Goal: Complete application form

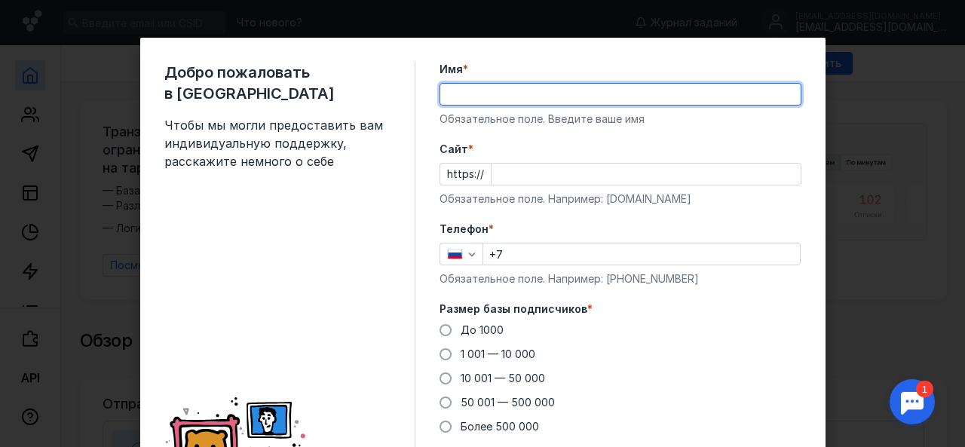
click at [460, 93] on input "Имя *" at bounding box center [620, 94] width 360 height 21
type input "[PERSON_NAME]"
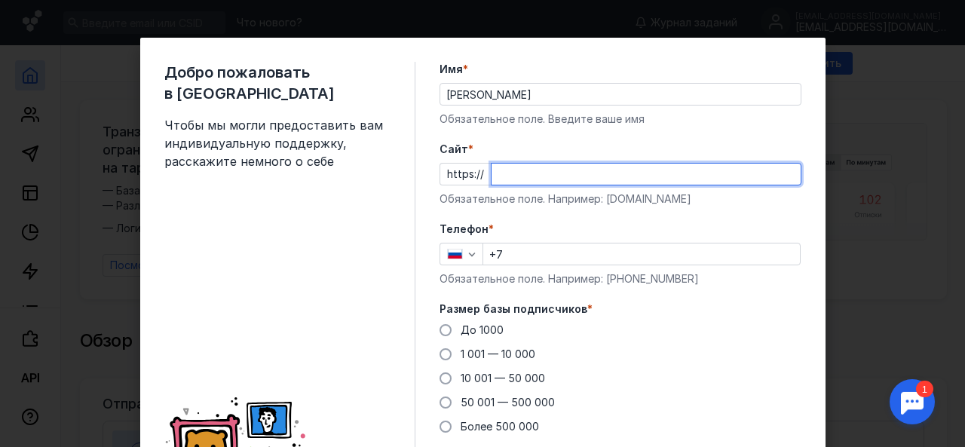
click at [503, 177] on input "Cайт *" at bounding box center [645, 174] width 309 height 21
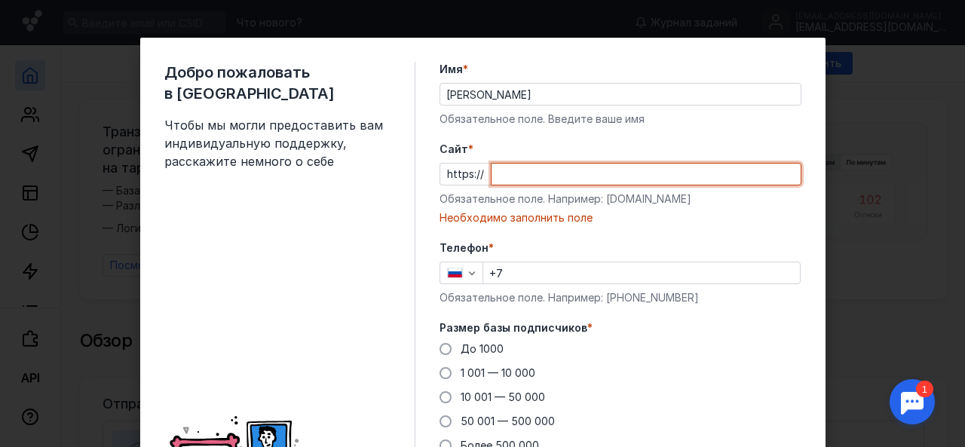
paste input "[DOMAIN_NAME][URL]"
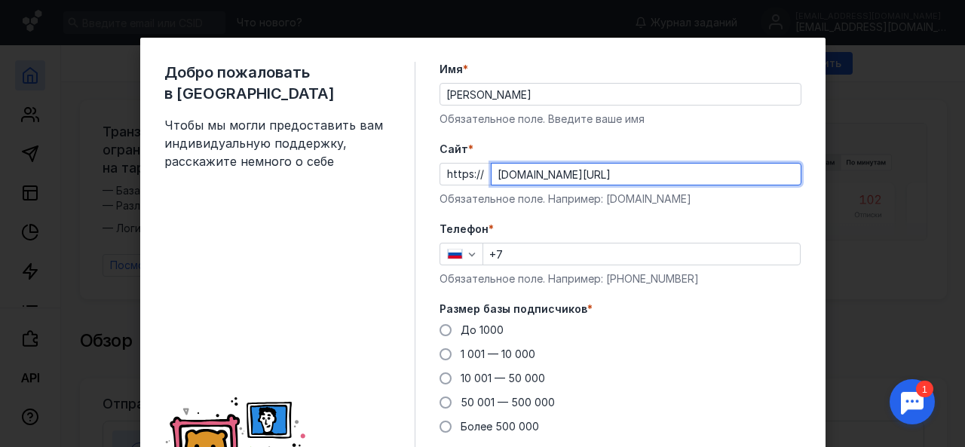
type input "[DOMAIN_NAME][URL]"
click at [535, 249] on input "+7" at bounding box center [641, 253] width 317 height 21
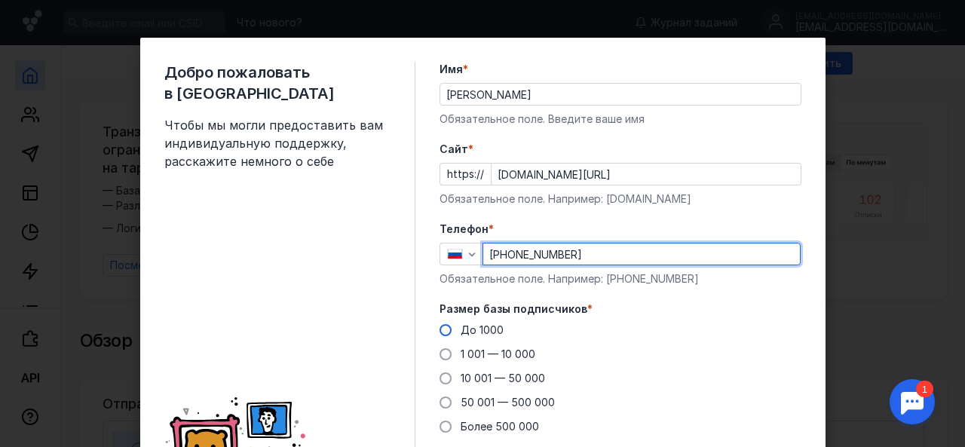
type input "[PHONE_NUMBER]"
click at [439, 329] on span at bounding box center [445, 330] width 12 height 12
click at [0, 0] on input "До 1000" at bounding box center [0, 0] width 0 height 0
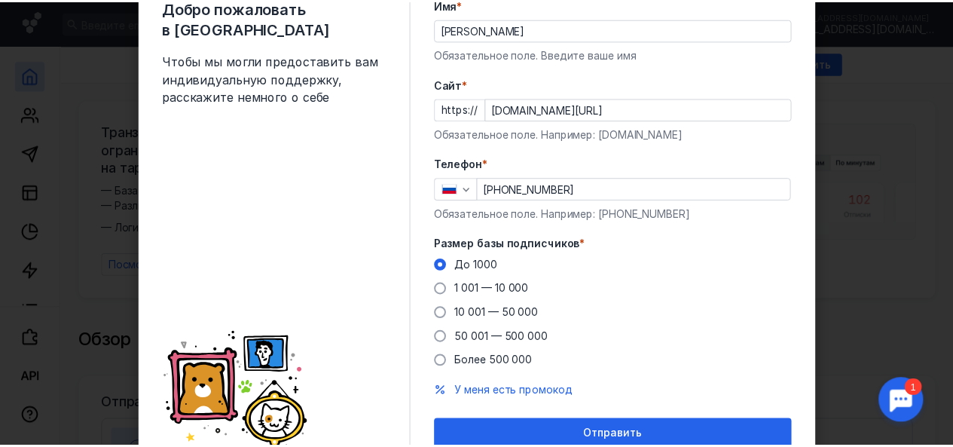
scroll to position [130, 0]
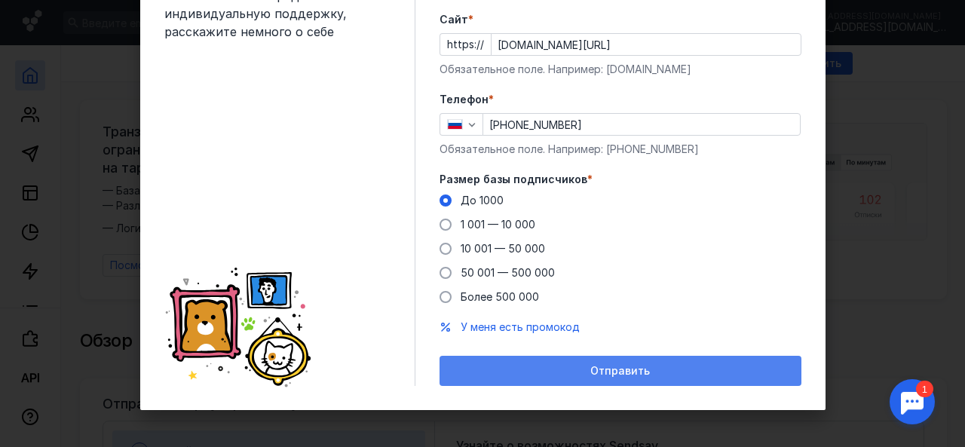
click at [606, 375] on span "Отправить" at bounding box center [620, 371] width 60 height 13
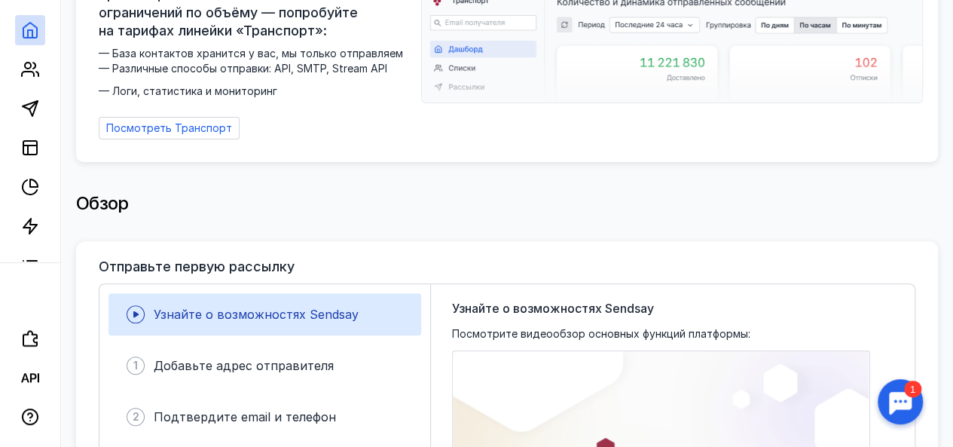
scroll to position [301, 0]
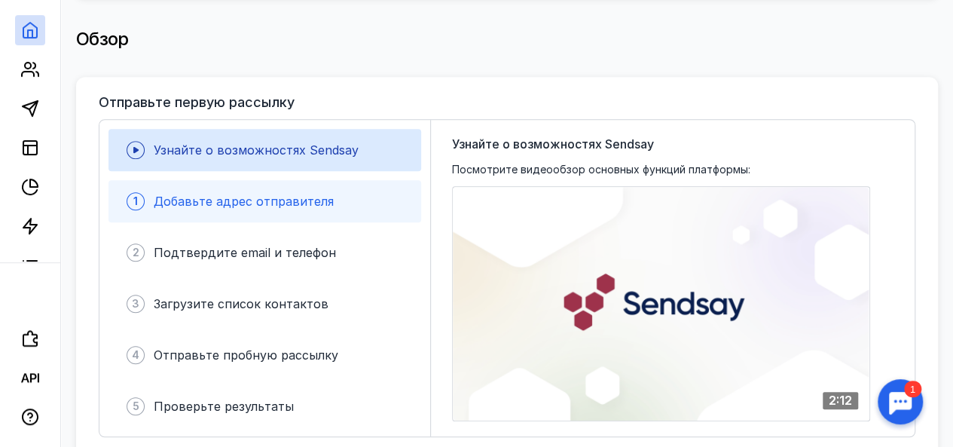
click at [309, 200] on span "Добавьте адрес отправителя" at bounding box center [244, 201] width 180 height 15
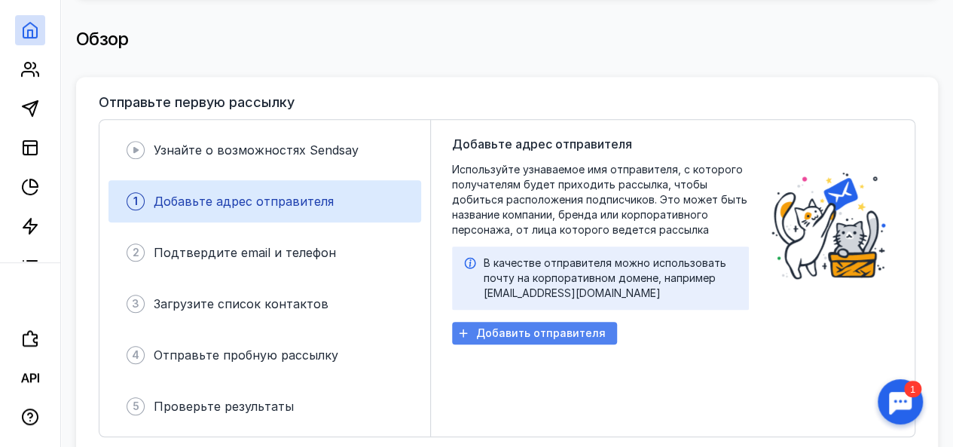
click at [571, 327] on span "Добавить отправителя" at bounding box center [541, 333] width 130 height 13
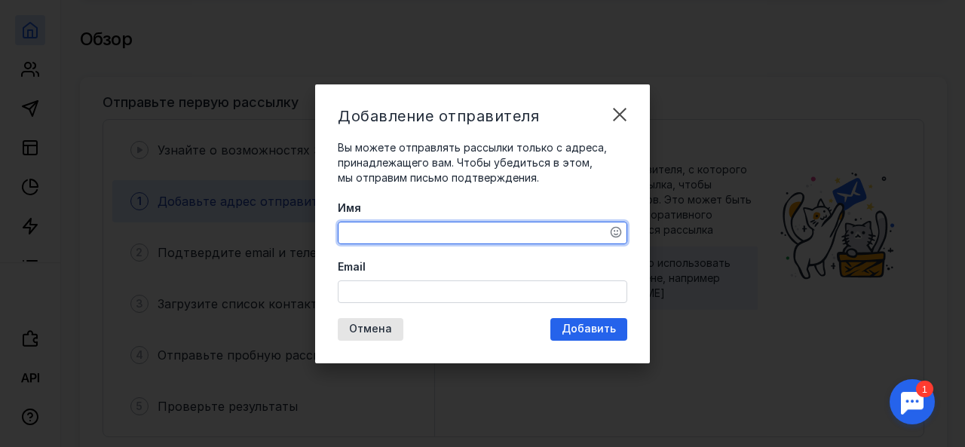
click at [372, 233] on textarea "Имя" at bounding box center [482, 232] width 288 height 21
type textarea "[PERSON_NAME]"
click at [381, 293] on input "Email" at bounding box center [482, 291] width 288 height 21
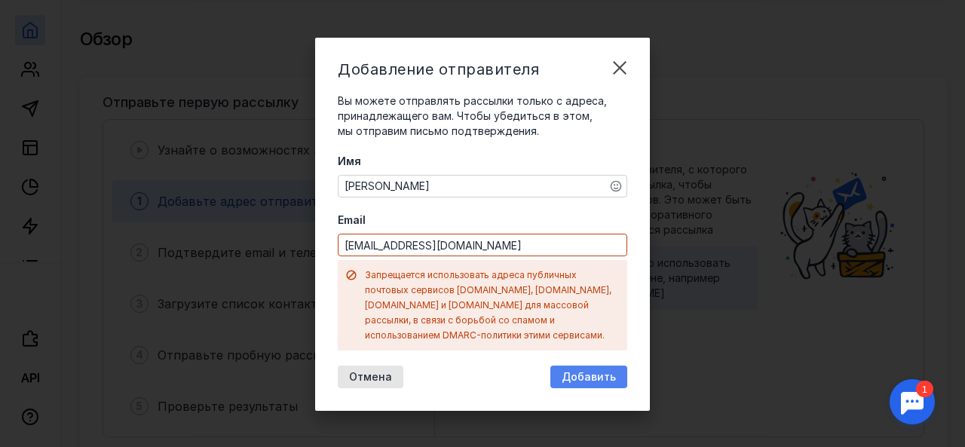
click at [588, 332] on div "Добавление отправителя Вы можете отправлять рассылки только с адреса, принадлеж…" at bounding box center [482, 224] width 335 height 373
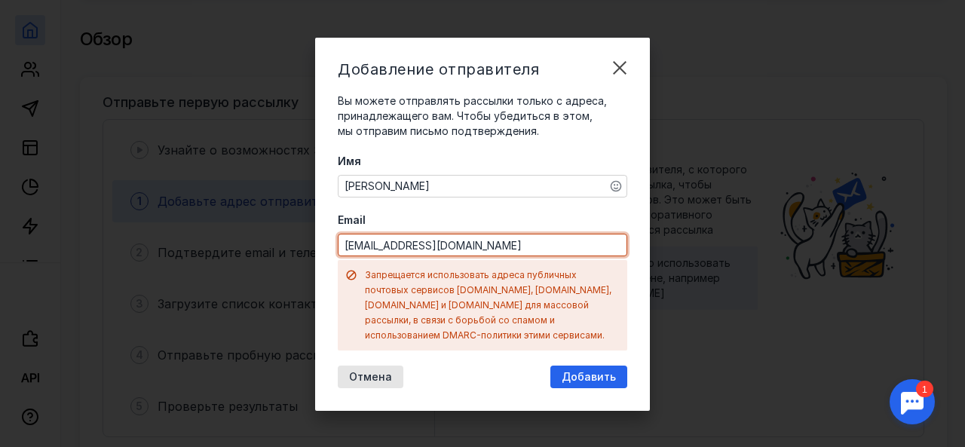
drag, startPoint x: 498, startPoint y: 252, endPoint x: 351, endPoint y: 254, distance: 147.0
click at [351, 254] on input "[EMAIL_ADDRESS][DOMAIN_NAME]" at bounding box center [482, 244] width 288 height 21
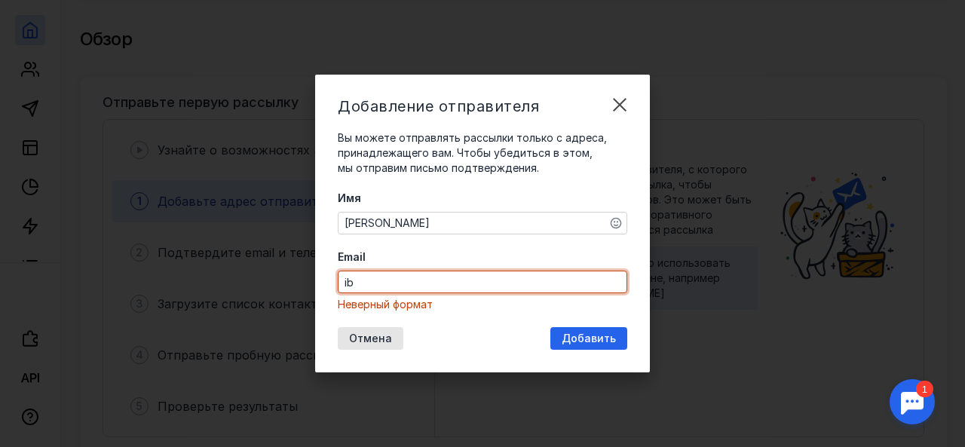
type input "i"
click at [408, 281] on input "Email" at bounding box center [482, 281] width 288 height 21
type input "[EMAIL_ADDRESS][DOMAIN_NAME]"
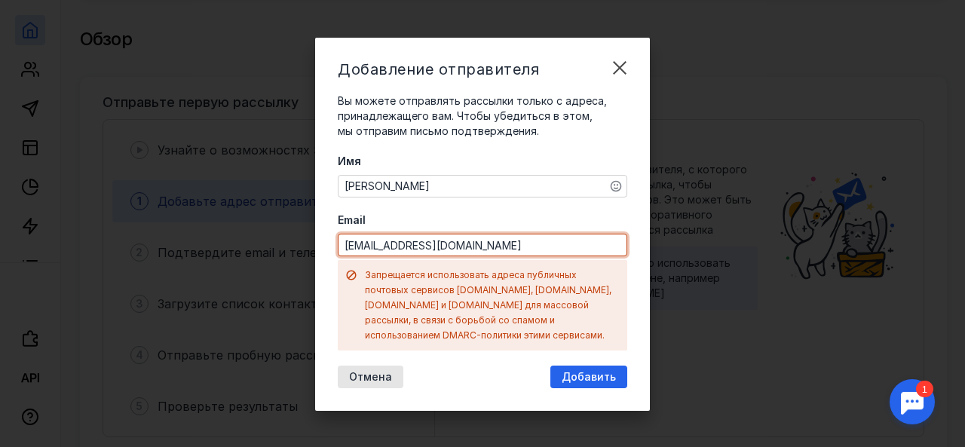
drag, startPoint x: 503, startPoint y: 258, endPoint x: 321, endPoint y: 255, distance: 181.6
click at [321, 255] on div "Добавление отправителя Вы можете отправлять рассылки только с адреса, принадлеж…" at bounding box center [482, 224] width 335 height 373
click at [372, 375] on div "Отмена" at bounding box center [371, 377] width 66 height 23
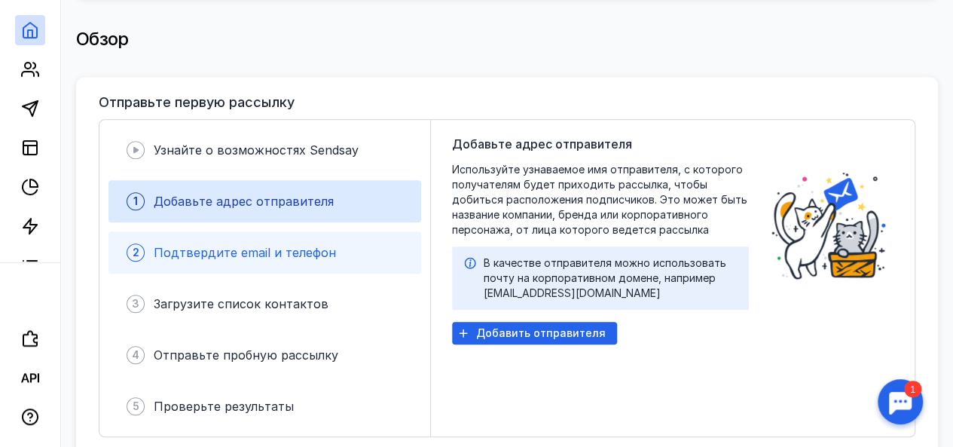
click at [262, 245] on span "Подтвердите email и телефон" at bounding box center [245, 252] width 182 height 15
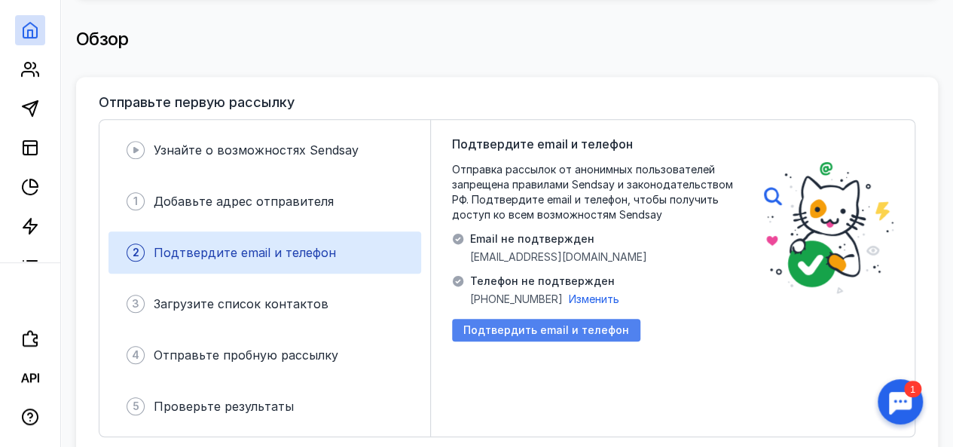
click at [570, 324] on span "Подтвердить email и телефон" at bounding box center [546, 330] width 166 height 13
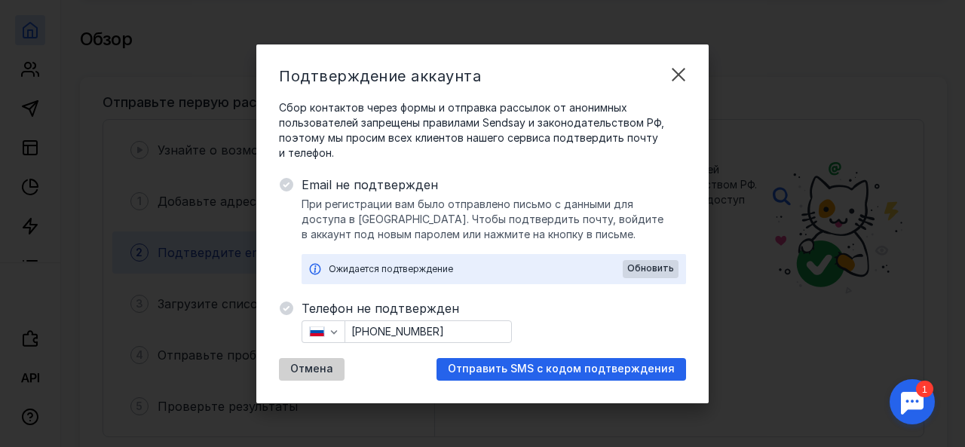
click at [304, 362] on div "Отмена" at bounding box center [312, 369] width 66 height 23
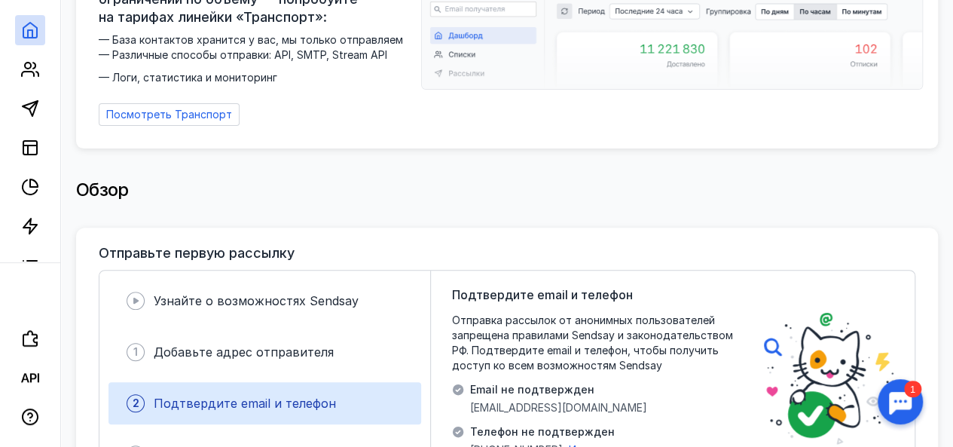
scroll to position [0, 0]
